Goal: Contribute content: Add original content to the website for others to see

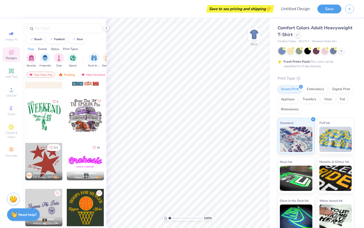
scroll to position [262, 0]
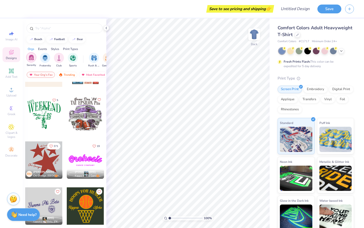
click at [31, 62] on div "filter for Sorority" at bounding box center [31, 57] width 10 height 10
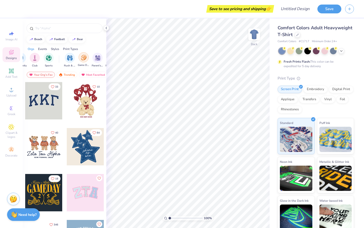
scroll to position [0, 26]
click at [81, 59] on img "filter for Game Day" at bounding box center [82, 57] width 6 height 6
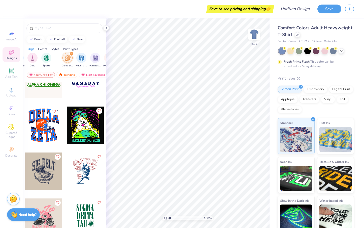
scroll to position [297, 0]
click at [53, 28] on input "text" at bounding box center [67, 28] width 65 height 5
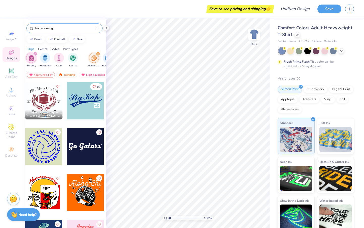
type input "homecoming"
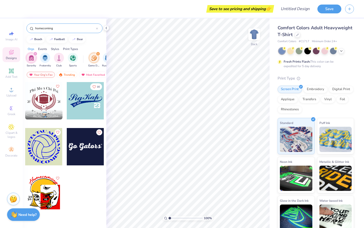
click at [96, 29] on icon at bounding box center [97, 28] width 2 height 2
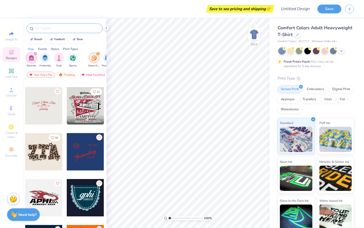
scroll to position [90, 0]
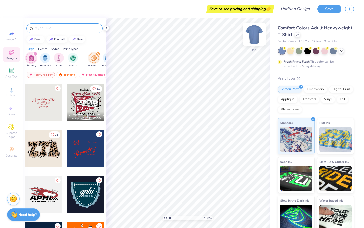
click at [254, 30] on img at bounding box center [254, 34] width 20 height 20
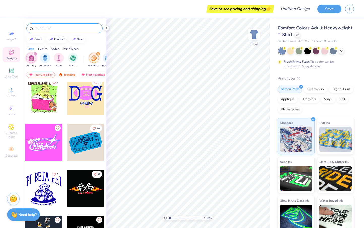
scroll to position [1795, 0]
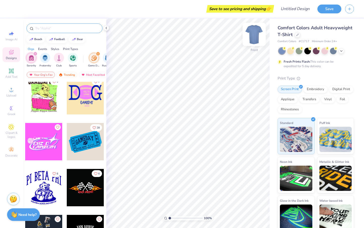
click at [249, 29] on img at bounding box center [254, 34] width 20 height 20
click at [82, 100] on div at bounding box center [85, 95] width 37 height 37
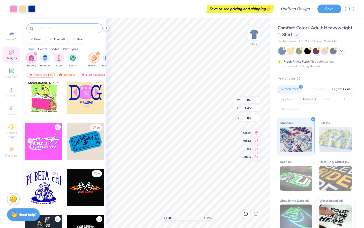
type input "3.92"
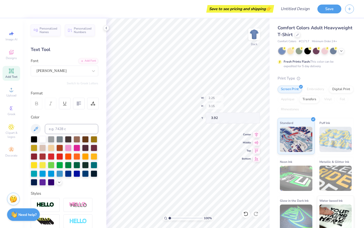
type input "5.29"
type input "3.04"
type input "5.18"
type input "2.93"
type input "3.97"
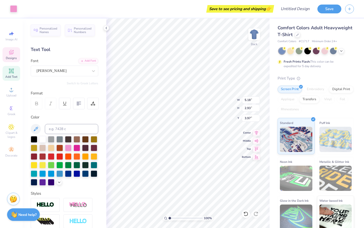
type input "2.25"
type input "3.15"
type input "3.92"
type textarea "z"
type input "3.98"
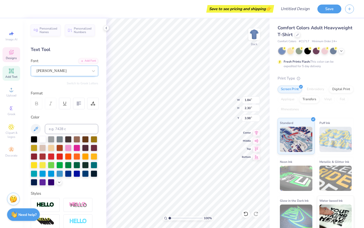
type textarea "z"
type textarea "A"
type textarea "Z"
type input "3.98"
type textarea "ZETA"
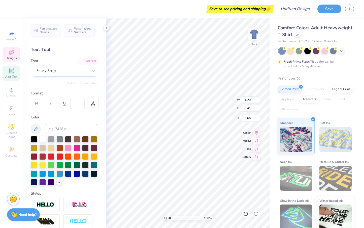
scroll to position [0, 0]
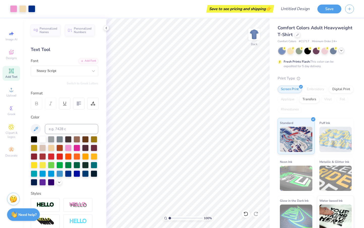
click at [342, 49] on icon at bounding box center [342, 50] width 4 height 4
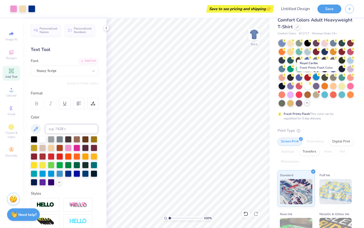
scroll to position [9, 0]
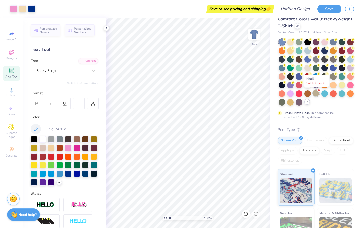
click at [316, 93] on div at bounding box center [316, 93] width 7 height 7
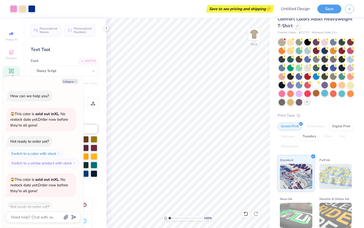
scroll to position [26, 0]
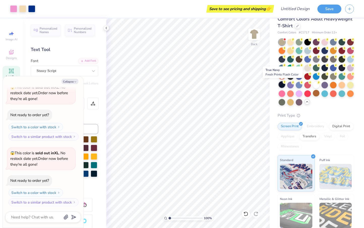
click at [282, 84] on div at bounding box center [282, 84] width 7 height 7
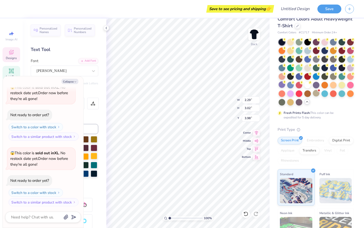
click at [92, 156] on div at bounding box center [94, 156] width 7 height 7
type textarea "x"
type input "2.34"
click at [94, 157] on div at bounding box center [94, 156] width 7 height 7
type textarea "x"
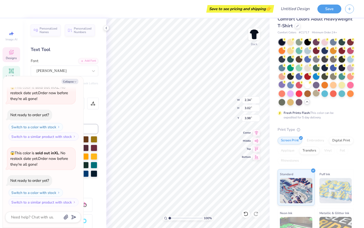
type input "5.18"
type input "2.93"
type input "3.97"
click at [95, 158] on div at bounding box center [94, 156] width 7 height 7
click at [95, 156] on div at bounding box center [94, 156] width 7 height 7
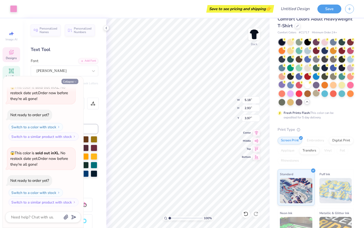
click at [76, 80] on icon "button" at bounding box center [75, 81] width 3 height 3
type textarea "x"
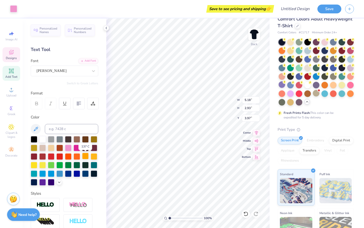
click at [88, 155] on div at bounding box center [85, 156] width 7 height 7
click at [86, 155] on div at bounding box center [85, 156] width 7 height 7
click at [335, 126] on div "Comfort Colors Adult Heavyweight T-Shirt Comfort Colors # C1717 Minimum Order: …" at bounding box center [316, 149] width 76 height 267
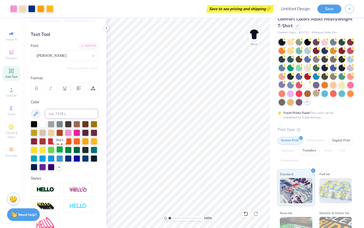
scroll to position [16, 0]
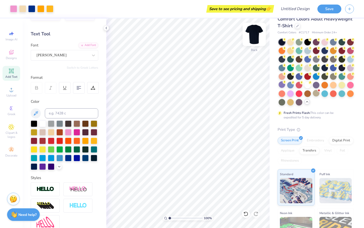
click at [256, 33] on img at bounding box center [254, 34] width 20 height 20
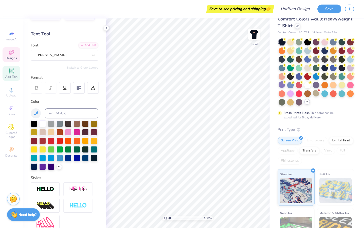
click at [16, 52] on div "Designs" at bounding box center [12, 54] width 18 height 15
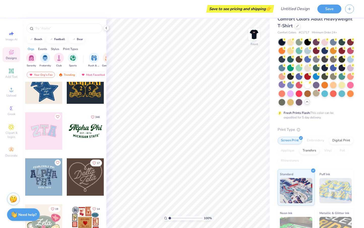
scroll to position [112, 0]
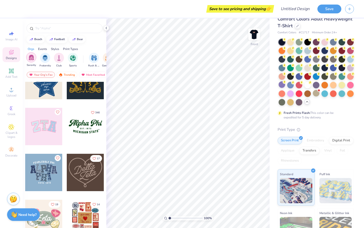
click at [29, 59] on img "filter for Sorority" at bounding box center [31, 57] width 6 height 6
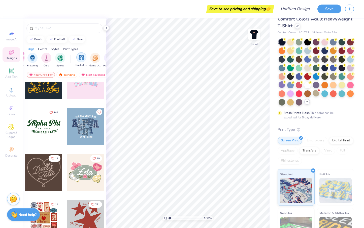
scroll to position [0, 13]
click at [93, 58] on img "filter for Game Day" at bounding box center [95, 57] width 6 height 6
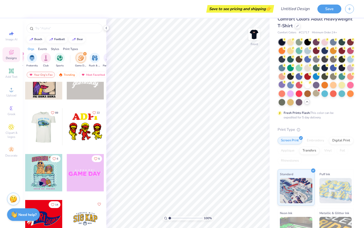
scroll to position [2361, 0]
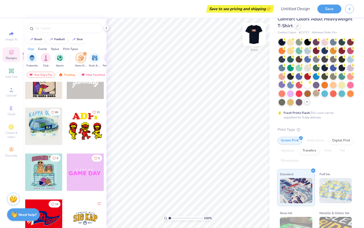
click at [257, 36] on img at bounding box center [254, 34] width 20 height 20
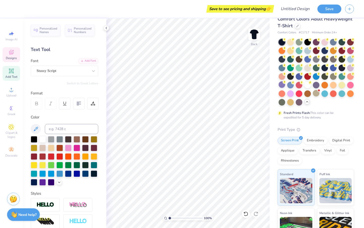
click at [9, 57] on span "Designs" at bounding box center [11, 58] width 11 height 4
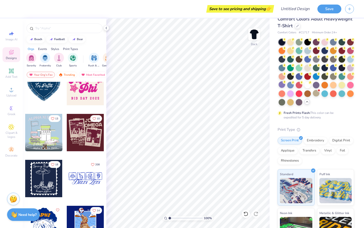
scroll to position [800, 0]
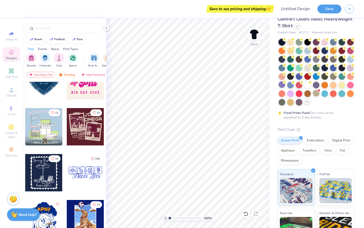
click at [49, 129] on div at bounding box center [43, 126] width 37 height 37
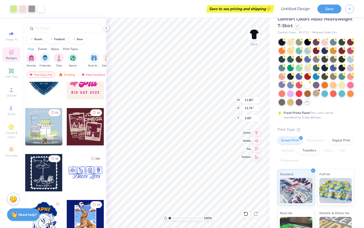
type input "3.55"
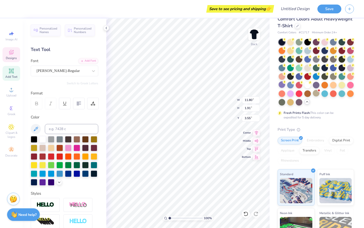
type input "3.61"
type textarea "DELTA ZETA"
type input "8.61"
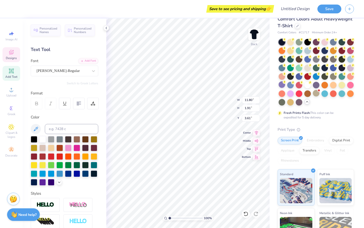
type input "0.58"
type input "15.09"
type textarea "HOMECOMING"
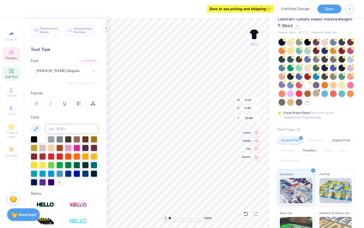
type textarea "[US_STATE][GEOGRAPHIC_DATA]"
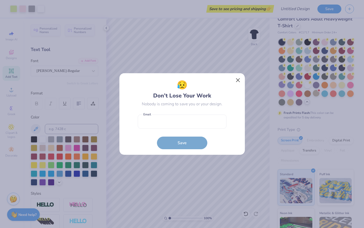
click at [239, 79] on button "Close" at bounding box center [238, 80] width 10 height 10
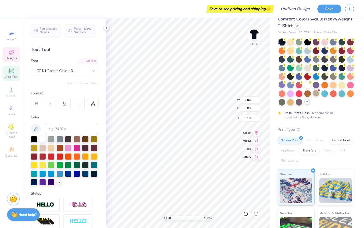
type textarea "D"
type textarea "DZ"
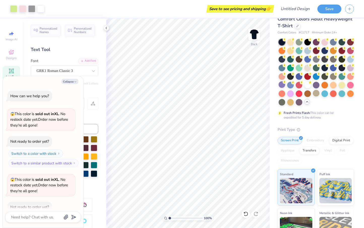
scroll to position [51, 0]
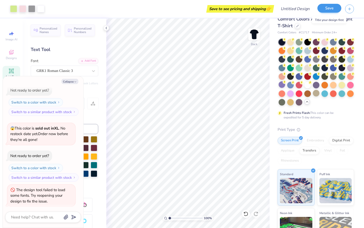
click at [329, 10] on button "Save" at bounding box center [330, 8] width 24 height 9
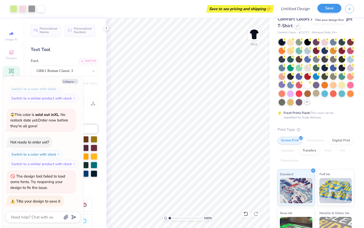
click at [329, 8] on button "Save" at bounding box center [330, 8] width 24 height 9
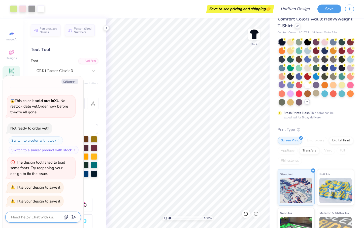
scroll to position [78, 0]
type textarea "x"
click at [300, 14] on div "Design Title" at bounding box center [295, 9] width 37 height 18
click at [299, 11] on input "Design Title" at bounding box center [301, 9] width 25 height 10
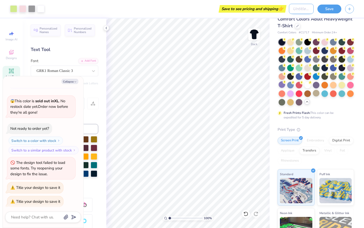
type input "h"
type textarea "x"
type input "ho"
type textarea "x"
type input "hom"
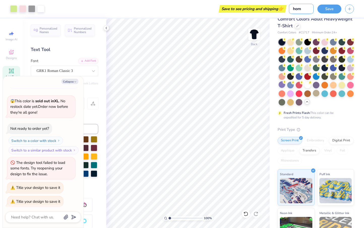
type textarea "x"
type input "home"
type textarea "x"
type input "homec"
type textarea "x"
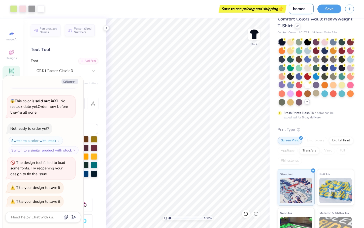
type input "homeco"
type textarea "x"
type input "homecom"
type textarea "x"
type input "homecomi"
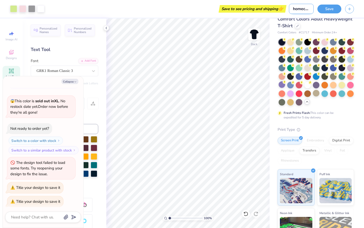
type textarea "x"
type input "homecomin"
type textarea "x"
type input "homecoming"
type textarea "x"
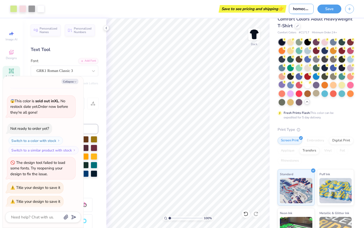
type input "homecoming"
type textarea "x"
type input "homecoming s"
type textarea "x"
type input "homecoming sh"
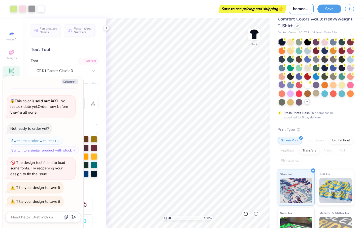
type textarea "x"
type input "homecoming shi"
type textarea "x"
type input "homecoming shir"
type textarea "x"
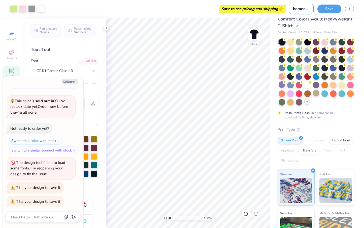
type input "homecoming shirt"
type textarea "x"
type input "homecoming shirt"
type textarea "x"
type input "homecoming shirt"
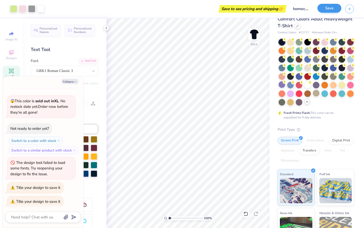
click at [332, 8] on button "Save" at bounding box center [330, 8] width 24 height 9
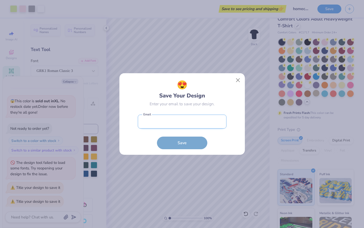
click at [182, 121] on input "email" at bounding box center [182, 121] width 89 height 14
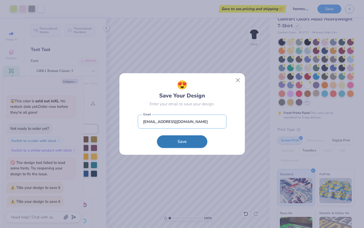
type input "[EMAIL_ADDRESS][DOMAIN_NAME]"
click at [178, 147] on button "Save" at bounding box center [182, 141] width 50 height 13
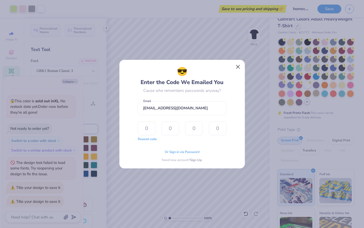
click at [236, 68] on button "Close" at bounding box center [238, 67] width 10 height 10
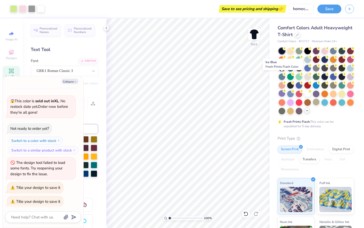
scroll to position [0, 0]
click at [327, 10] on button "Save" at bounding box center [330, 8] width 24 height 9
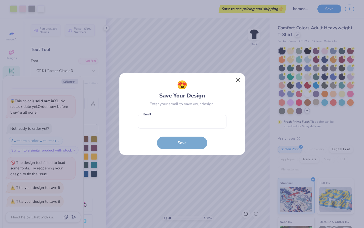
click at [236, 78] on button "Close" at bounding box center [238, 80] width 10 height 10
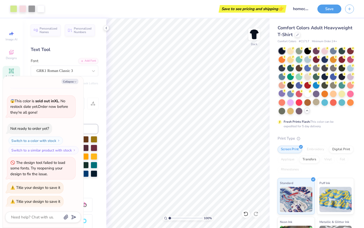
click at [355, 10] on div "Save" at bounding box center [341, 9] width 47 height 18
click at [352, 10] on icon "button" at bounding box center [350, 8] width 4 height 4
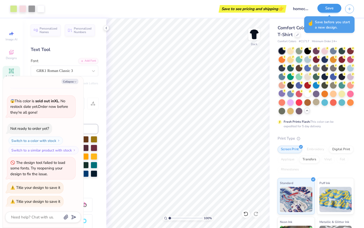
click at [330, 7] on button "Save" at bounding box center [330, 8] width 24 height 9
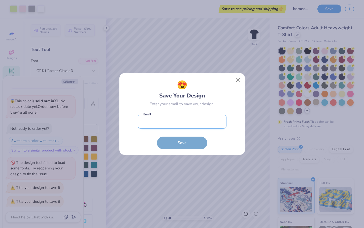
click at [199, 119] on input "email" at bounding box center [182, 121] width 89 height 14
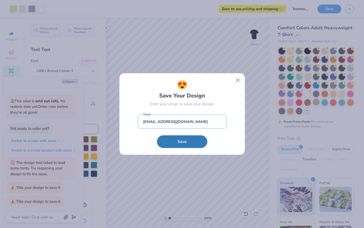
type input "[EMAIL_ADDRESS][DOMAIN_NAME]"
click at [179, 143] on button "Save" at bounding box center [182, 141] width 50 height 13
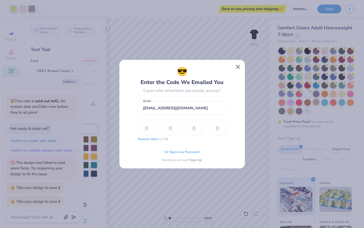
click at [238, 67] on button "Close" at bounding box center [238, 67] width 10 height 10
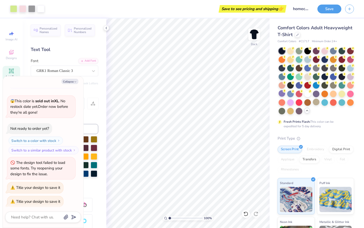
type textarea "x"
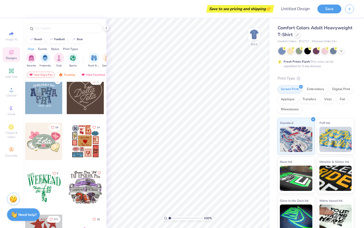
scroll to position [273, 0]
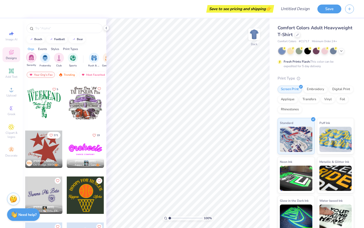
click at [32, 57] on img "filter for Sorority" at bounding box center [31, 57] width 6 height 6
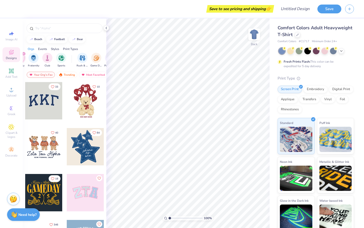
scroll to position [0, 13]
click at [95, 59] on img "filter for Game Day" at bounding box center [95, 57] width 6 height 6
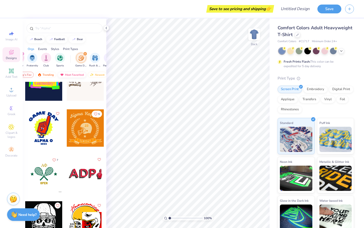
scroll to position [0, 21]
click at [45, 74] on div "Trending" at bounding box center [46, 75] width 21 height 6
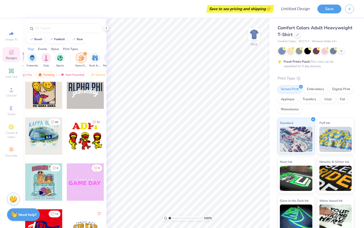
scroll to position [2350, 0]
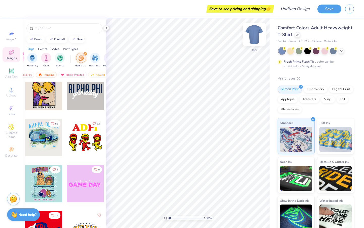
click at [251, 35] on img at bounding box center [254, 34] width 20 height 20
click at [42, 139] on div at bounding box center [43, 137] width 37 height 37
click at [46, 135] on div at bounding box center [43, 137] width 37 height 37
click at [48, 140] on div at bounding box center [43, 137] width 37 height 37
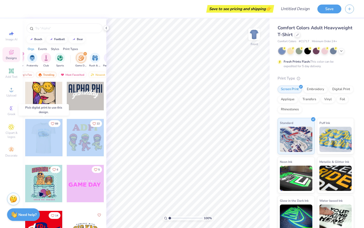
drag, startPoint x: 48, startPoint y: 140, endPoint x: 99, endPoint y: 138, distance: 50.7
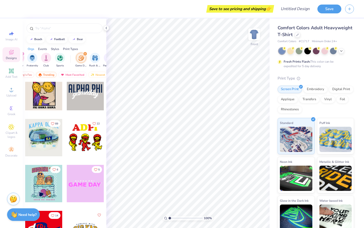
click at [34, 133] on div at bounding box center [43, 137] width 37 height 37
click at [340, 88] on div "Digital Print" at bounding box center [341, 89] width 24 height 8
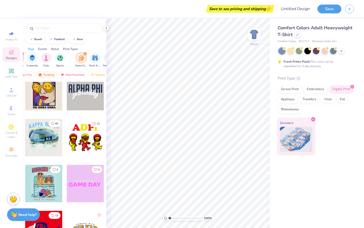
click at [51, 137] on div at bounding box center [43, 137] width 37 height 37
type input "5.98"
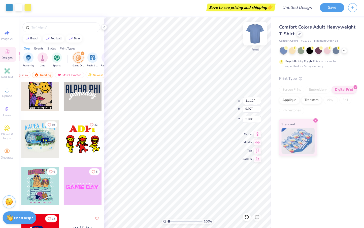
click at [251, 33] on img at bounding box center [254, 34] width 20 height 20
click at [249, 35] on img at bounding box center [254, 34] width 20 height 20
click at [247, 37] on img at bounding box center [254, 34] width 20 height 20
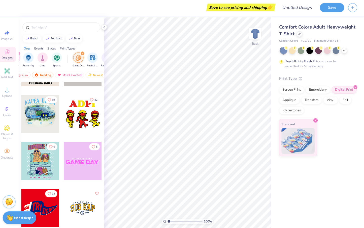
scroll to position [2372, 0]
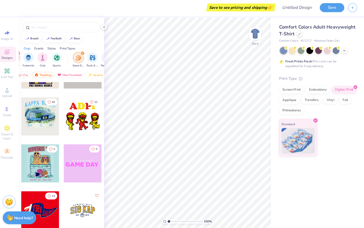
click at [33, 106] on div at bounding box center [43, 115] width 37 height 37
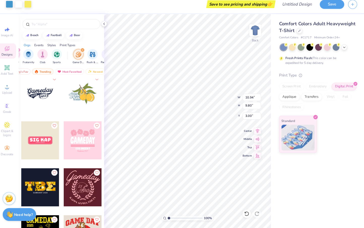
scroll to position [2508, 0]
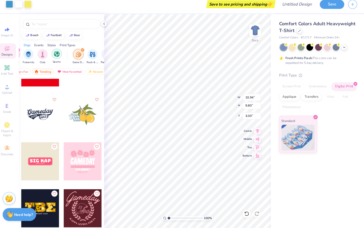
click at [57, 54] on img "filter for Sports" at bounding box center [60, 57] width 6 height 6
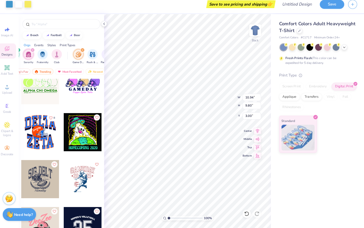
scroll to position [291, 0]
